Goal: Information Seeking & Learning: Learn about a topic

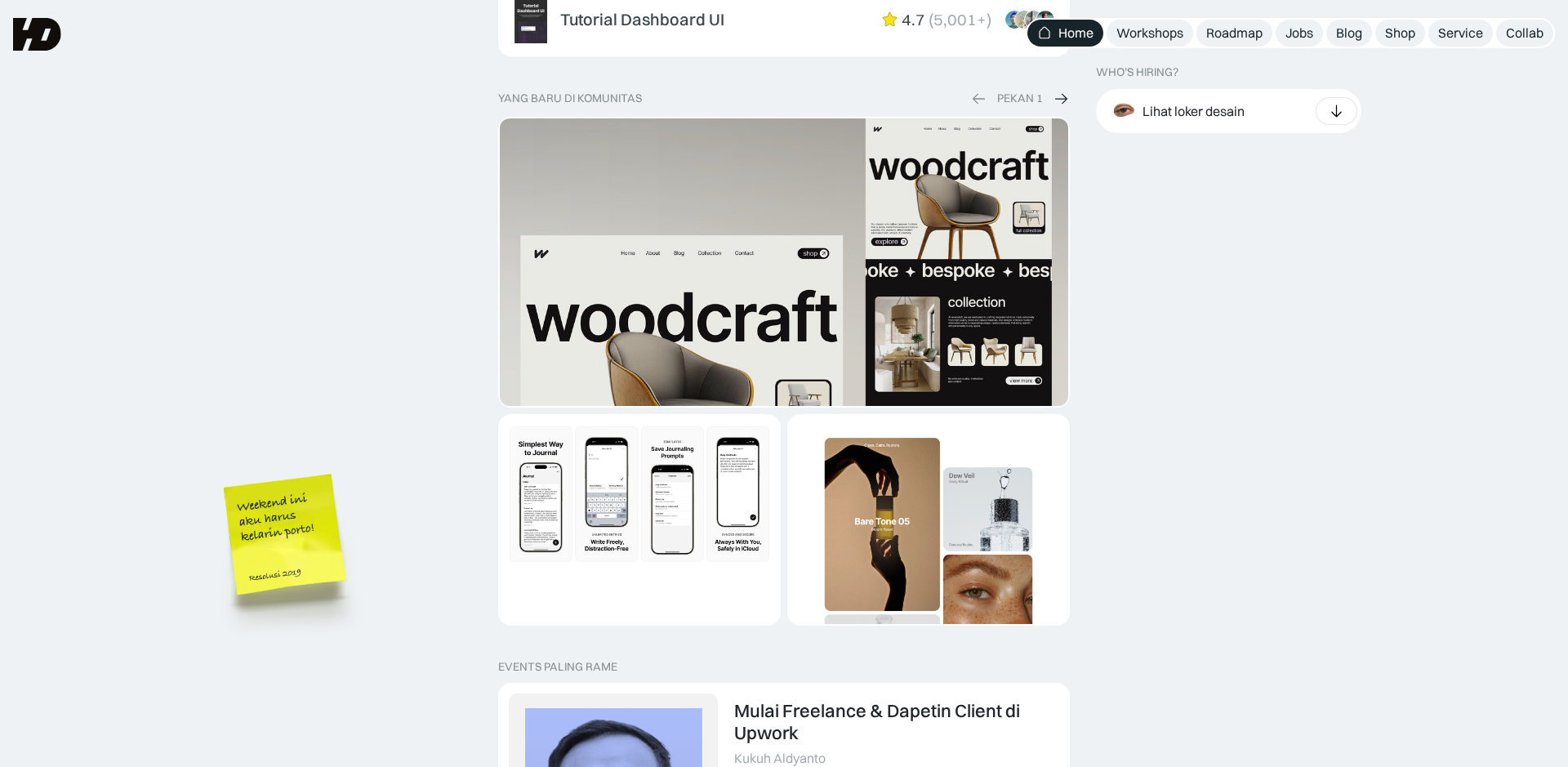
scroll to position [2856, 0]
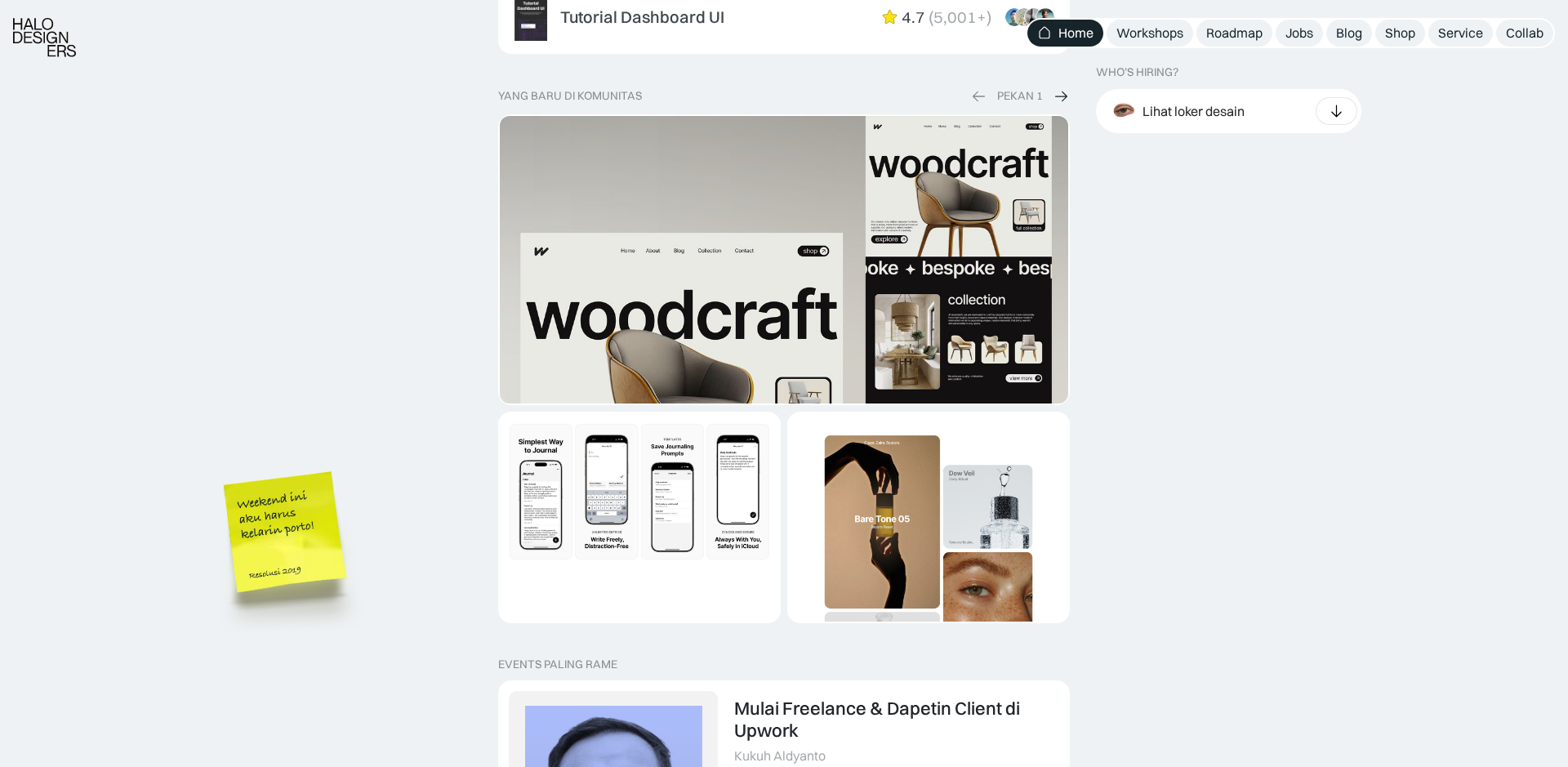
click at [760, 339] on img "1 of 2" at bounding box center [784, 428] width 568 height 625
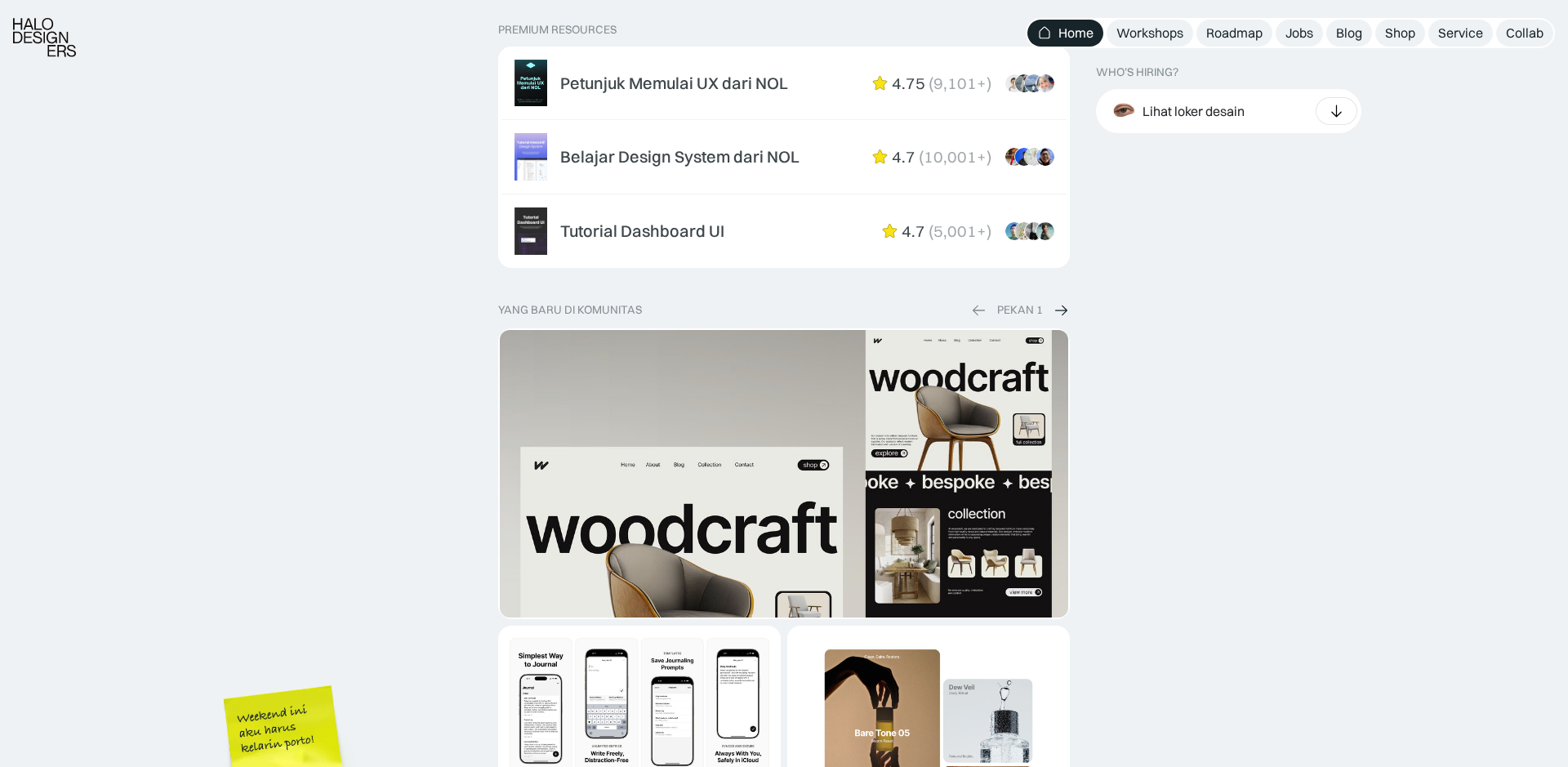
scroll to position [2703, 0]
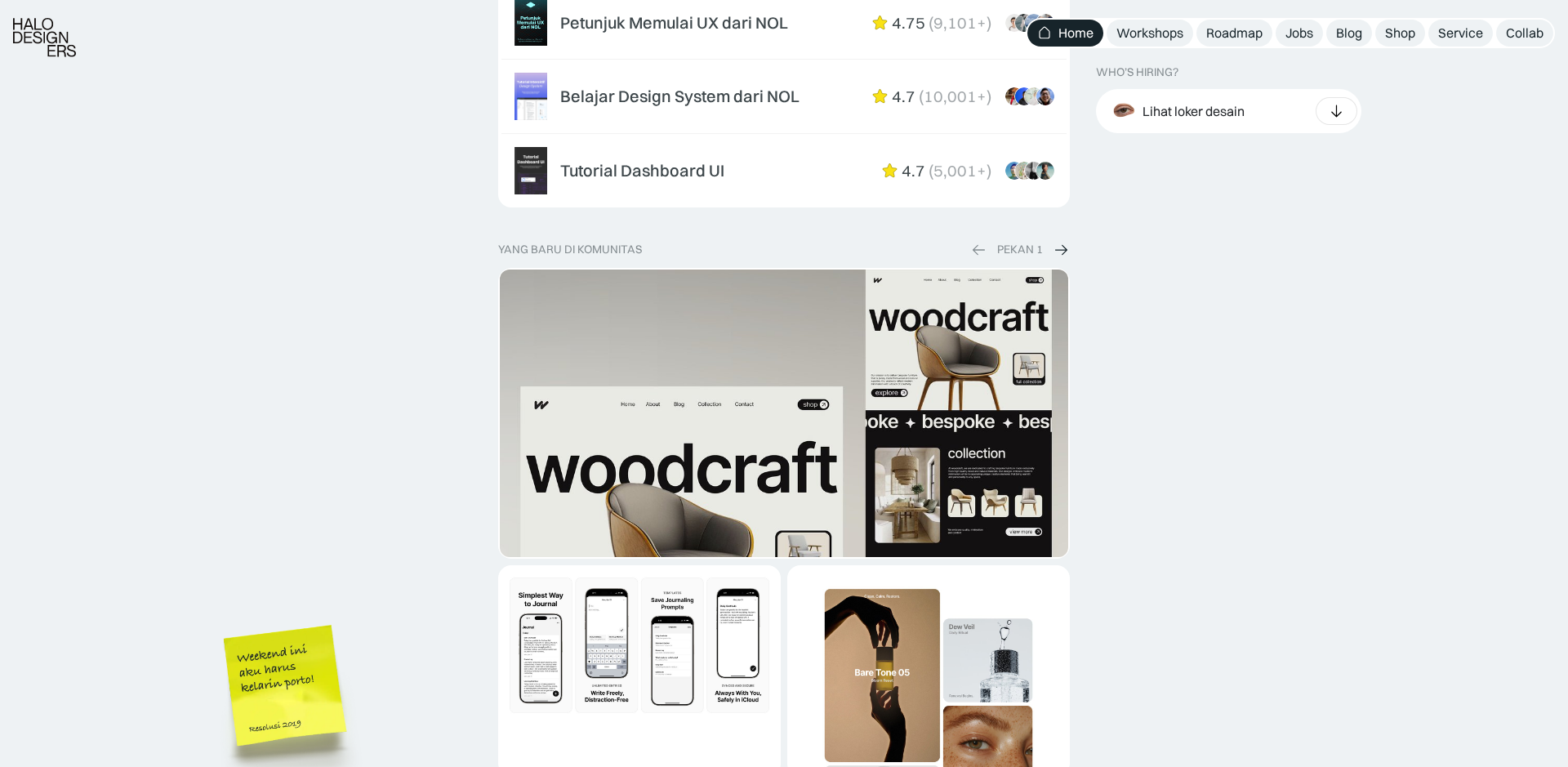
click at [1054, 241] on img at bounding box center [1061, 249] width 16 height 17
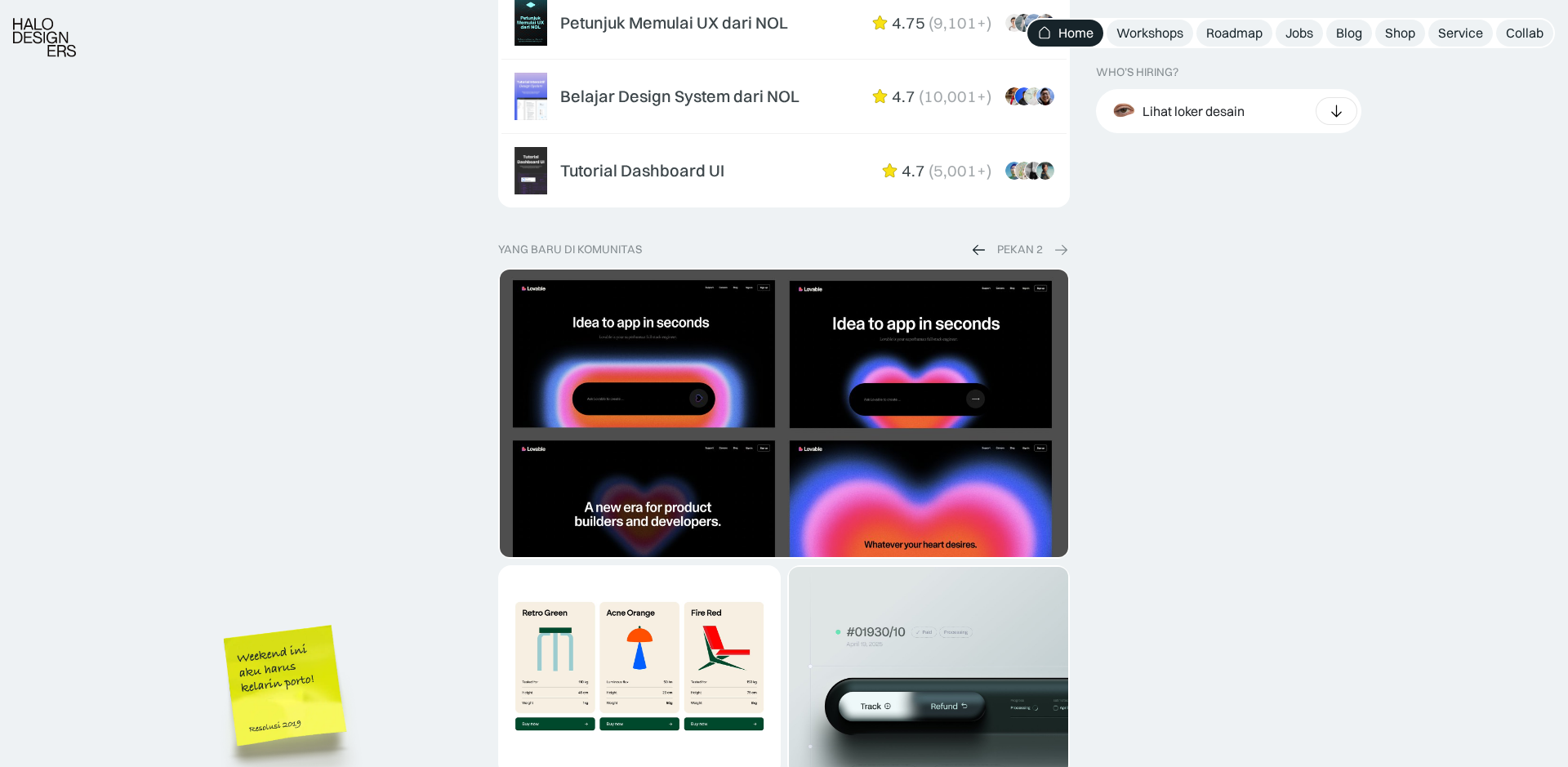
click at [1063, 241] on img at bounding box center [1061, 249] width 16 height 17
click at [982, 241] on img at bounding box center [979, 249] width 16 height 17
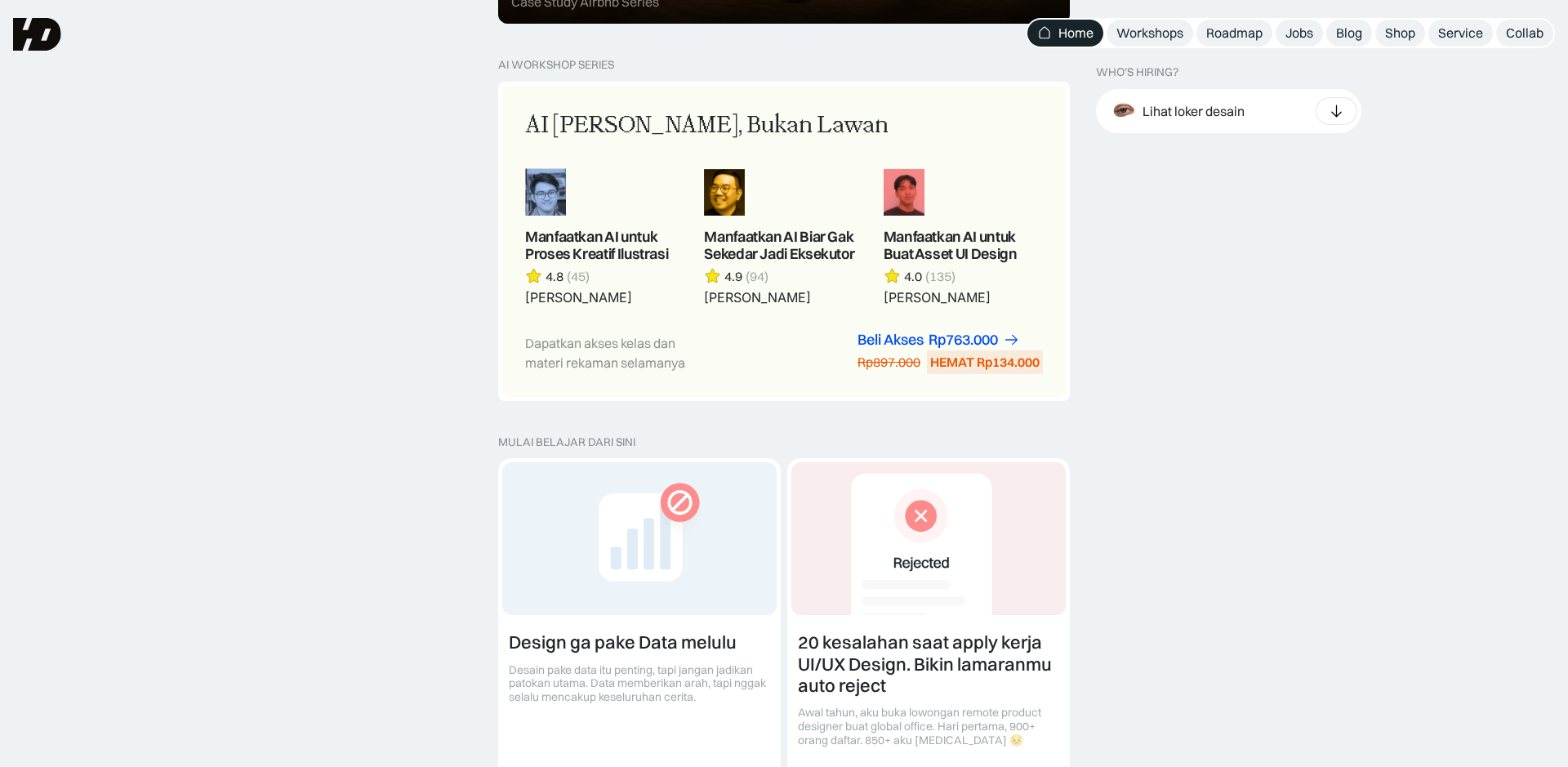
scroll to position [893, 0]
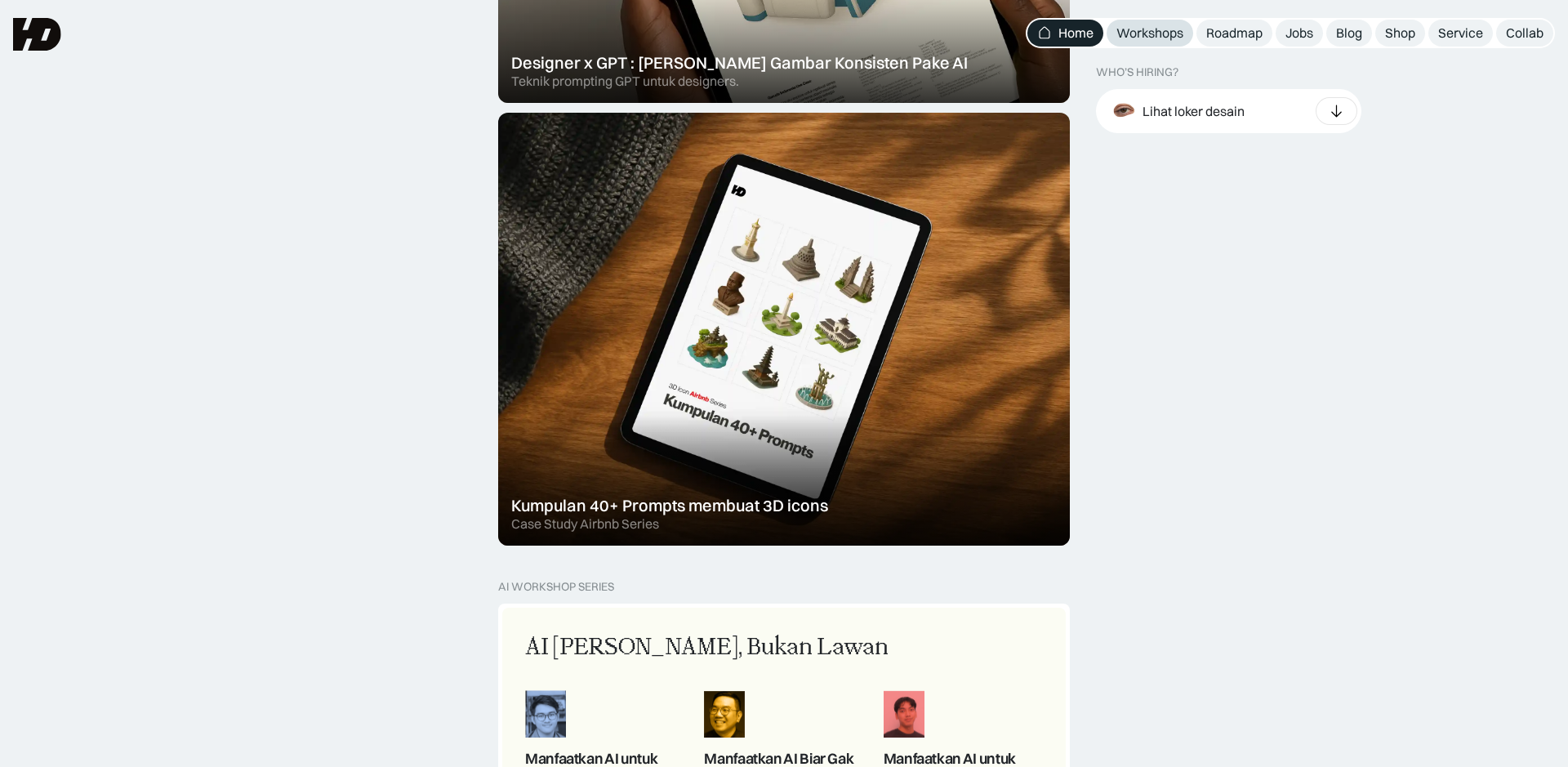
click at [1131, 30] on div "Workshops" at bounding box center [1150, 33] width 67 height 17
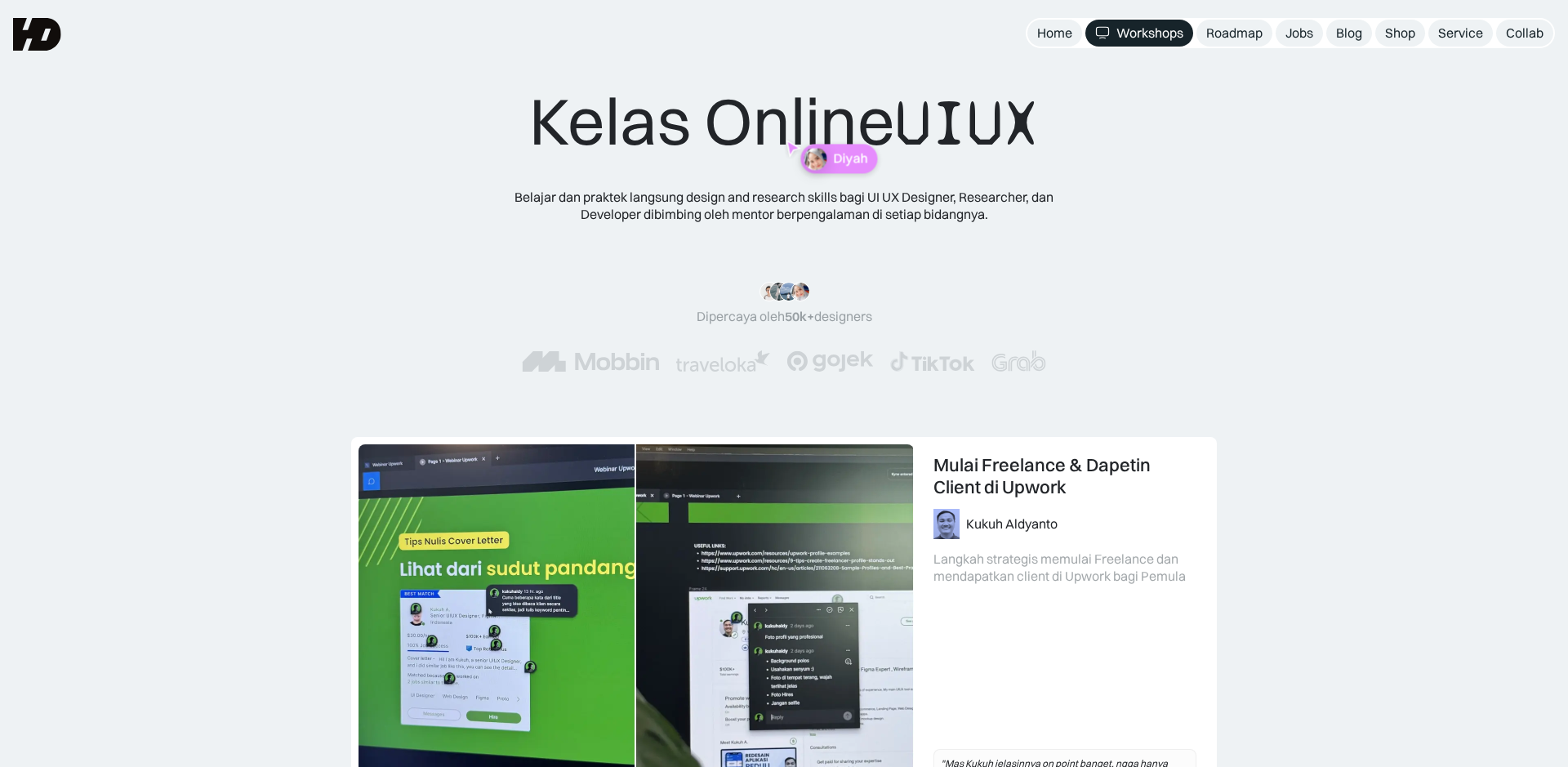
click at [1214, 29] on div "Roadmap" at bounding box center [1234, 33] width 57 height 17
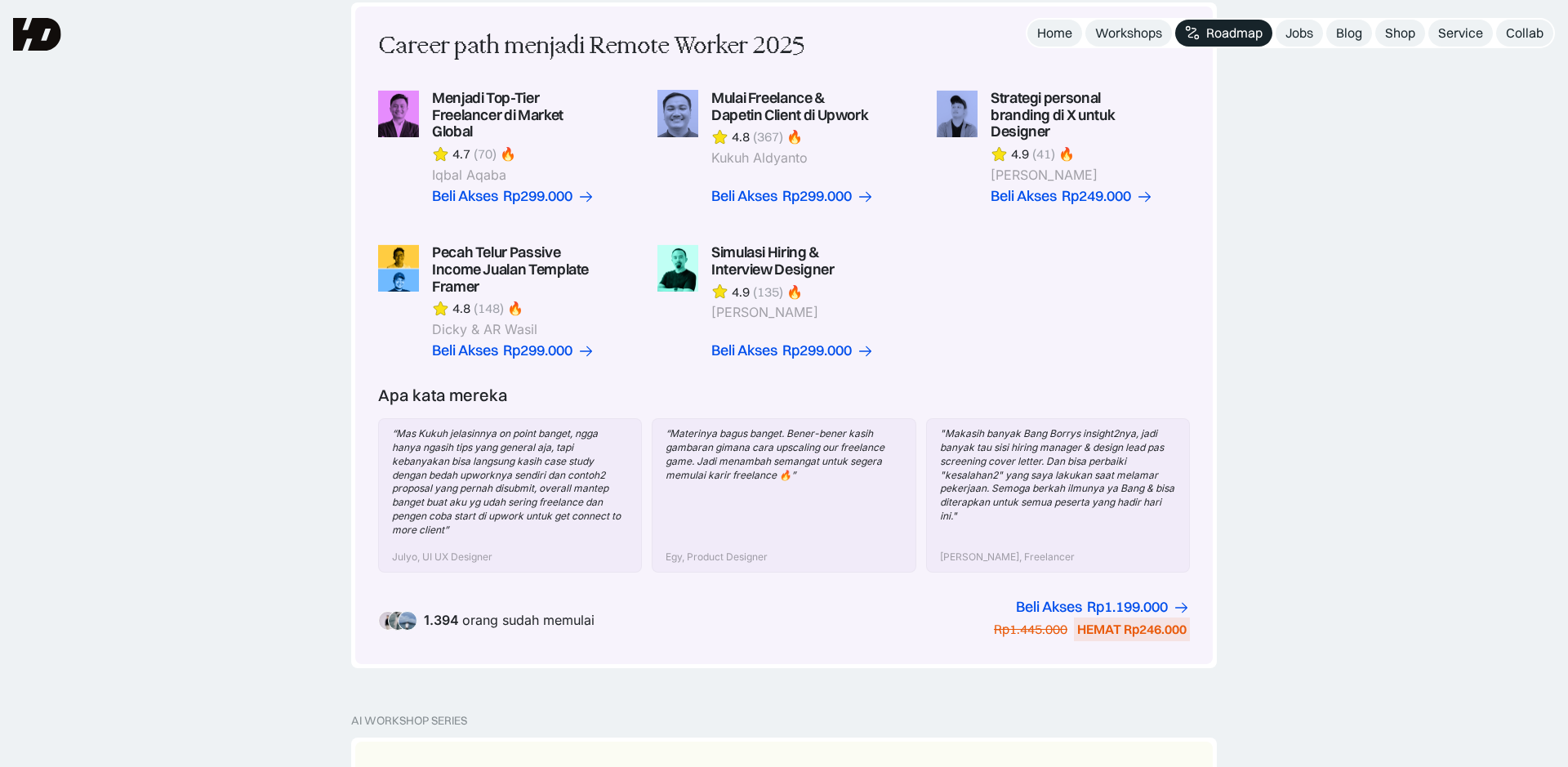
scroll to position [178, 0]
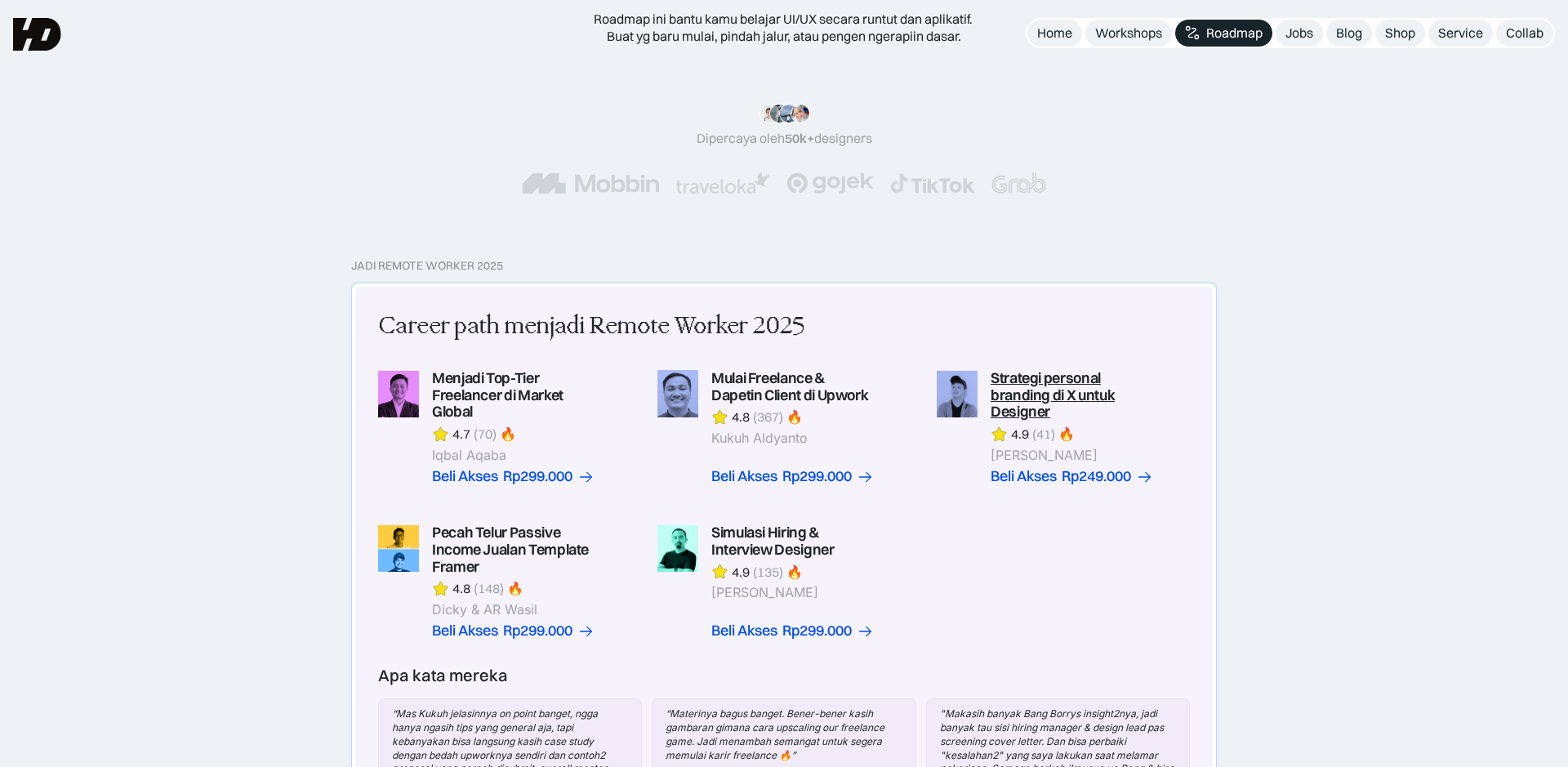
click at [999, 404] on link at bounding box center [1063, 428] width 253 height 115
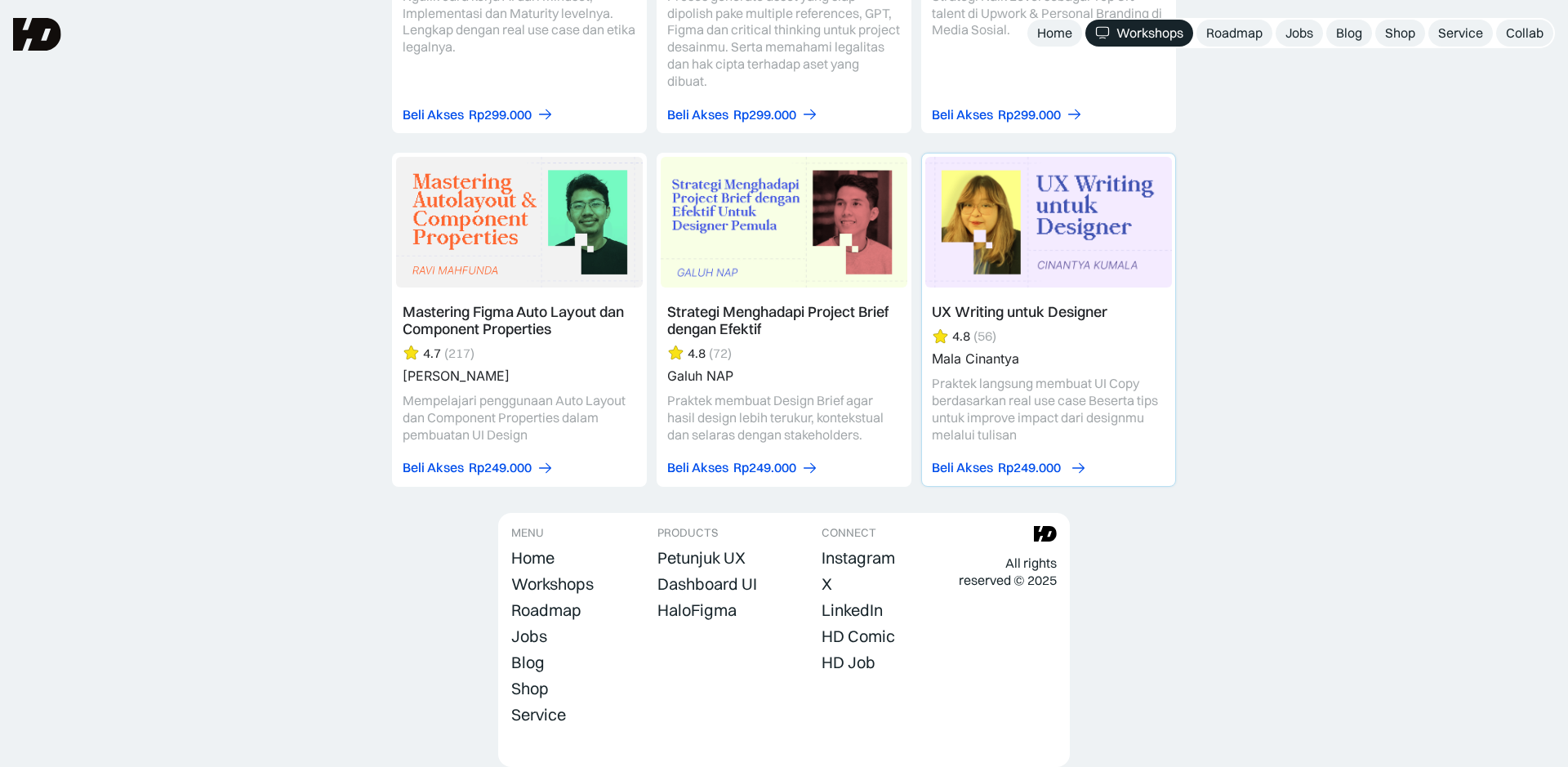
scroll to position [4961, 0]
click at [1237, 36] on div "Roadmap" at bounding box center [1234, 33] width 57 height 17
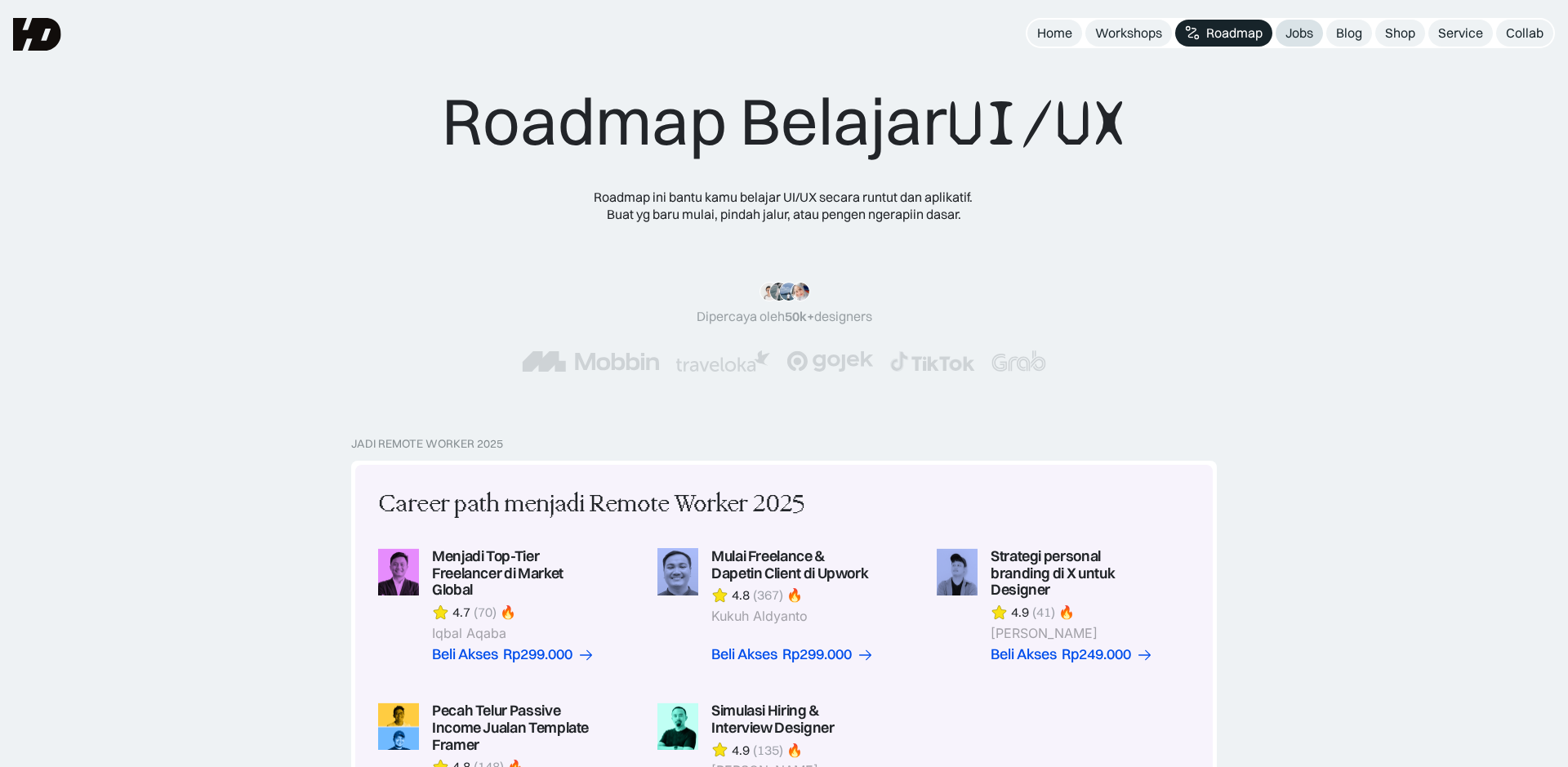
click at [1288, 25] on div "Jobs" at bounding box center [1299, 33] width 28 height 17
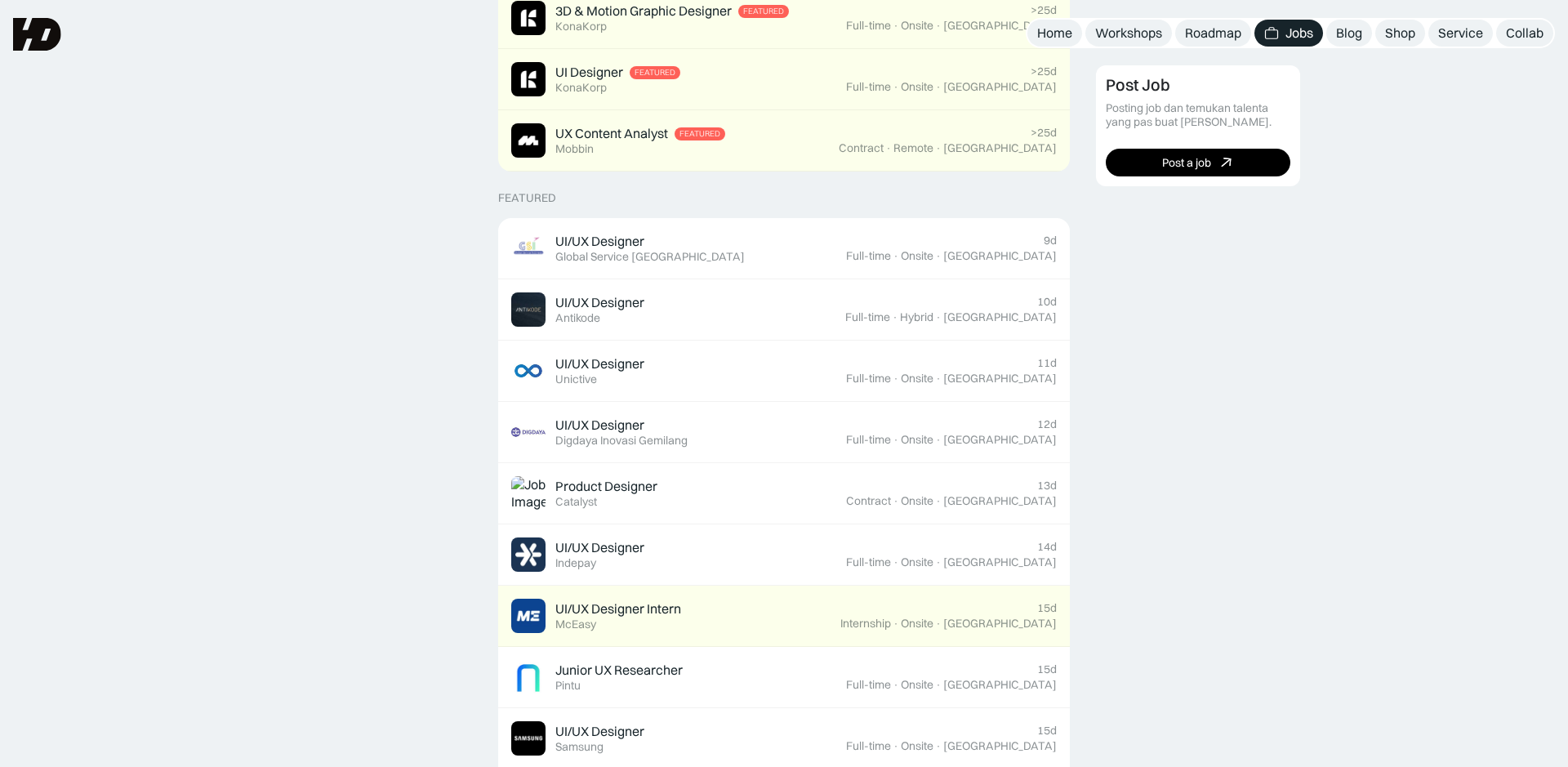
scroll to position [480, 0]
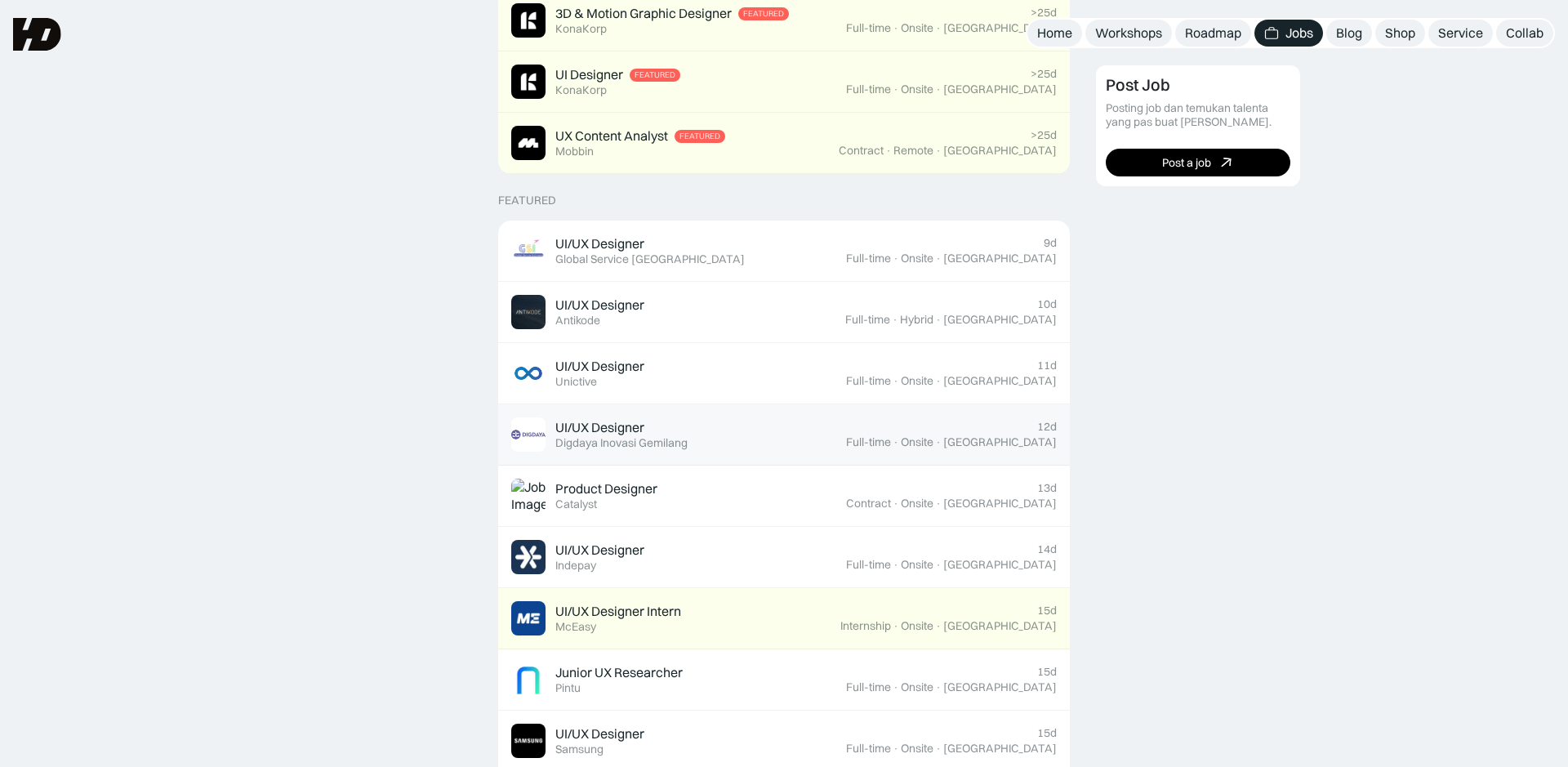
click at [968, 414] on link "UI/UX Designer Featured Digdaya Inovasi Gemilang 12d Full-time · Onsite · [GEOG…" at bounding box center [784, 435] width 571 height 61
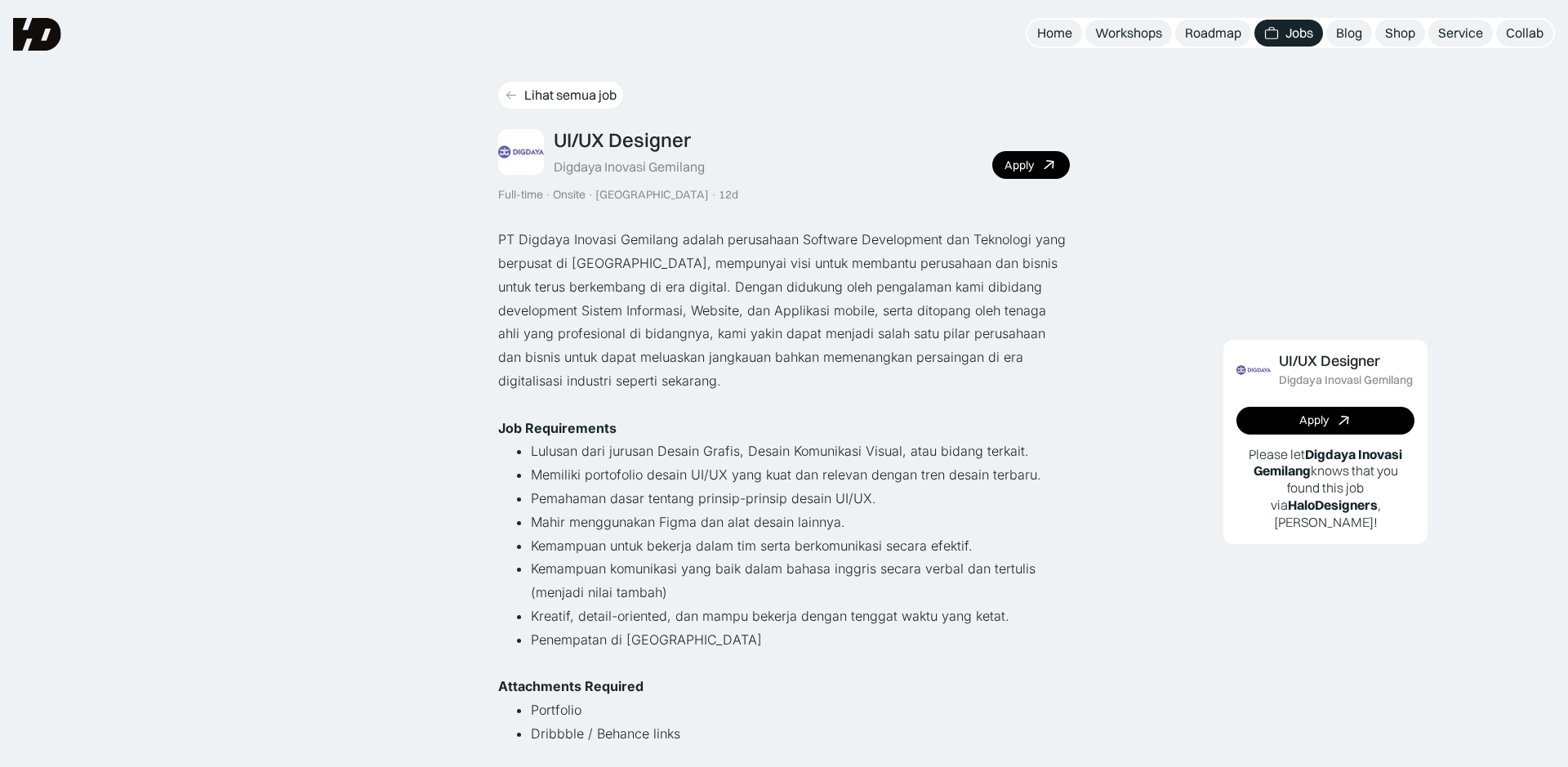
click at [512, 100] on icon at bounding box center [511, 95] width 13 height 14
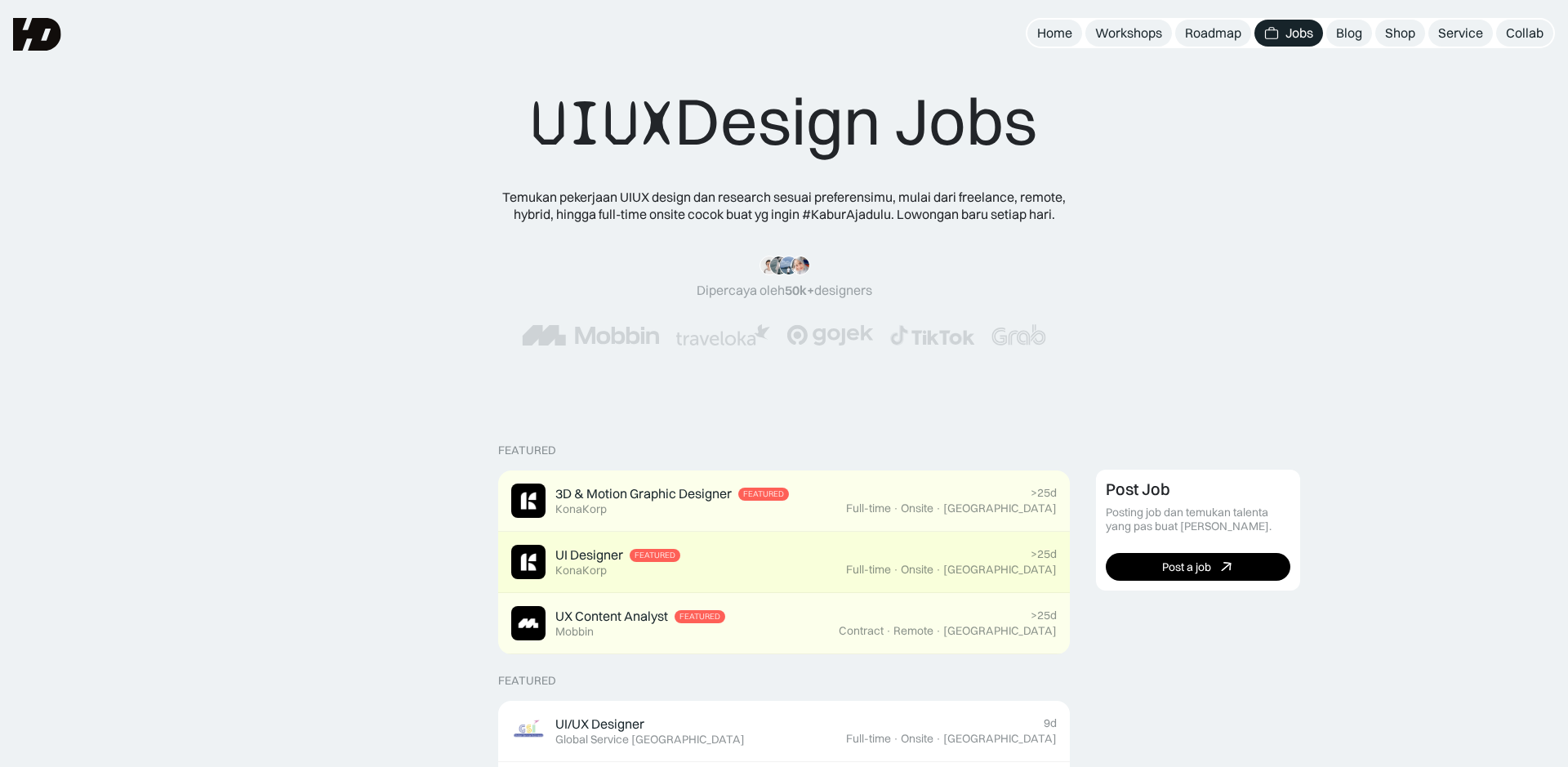
click at [937, 545] on link "UI Designer Featured KonaKorp >25d Full-time · Onsite · [GEOGRAPHIC_DATA]" at bounding box center [784, 562] width 571 height 61
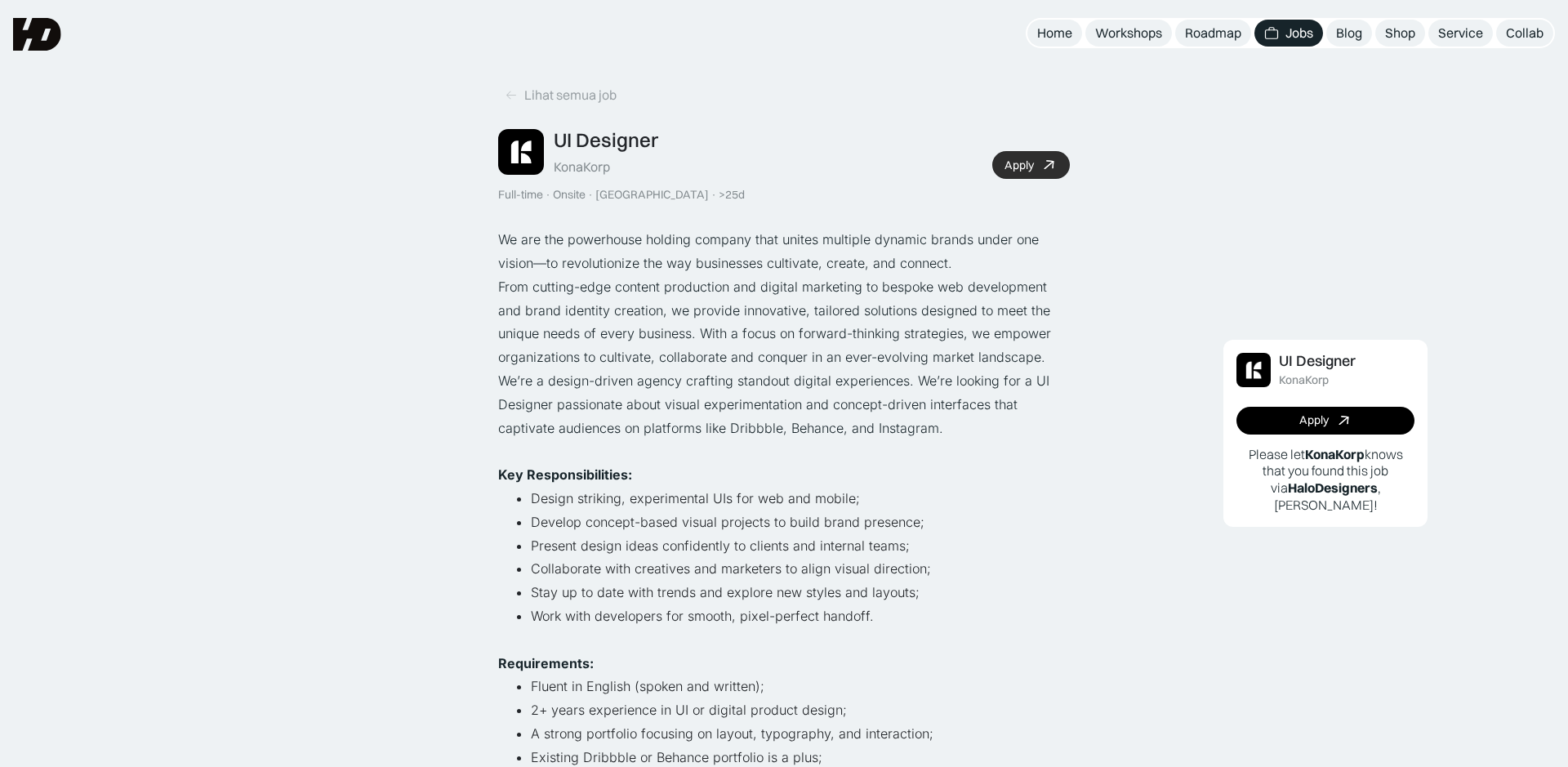
click at [1013, 176] on link "Apply" at bounding box center [1031, 165] width 78 height 28
click at [582, 172] on div "KonaKorp" at bounding box center [582, 167] width 57 height 17
